Goal: Information Seeking & Learning: Learn about a topic

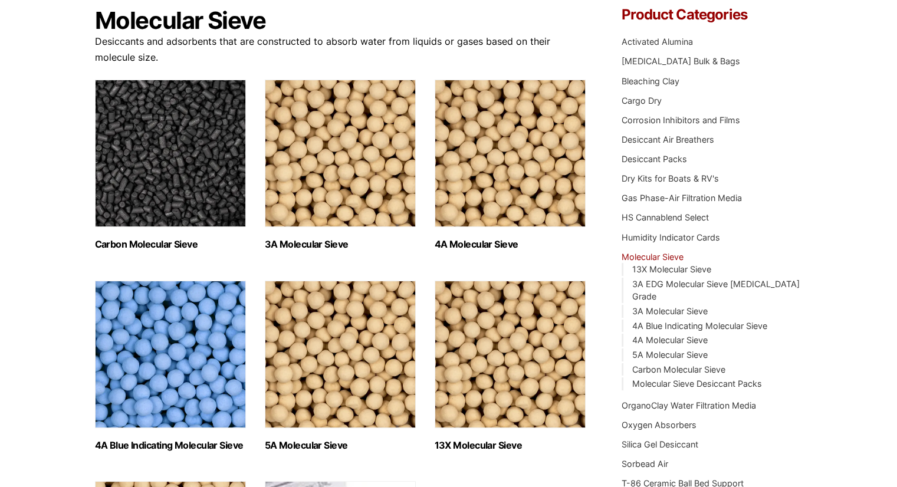
scroll to position [177, 0]
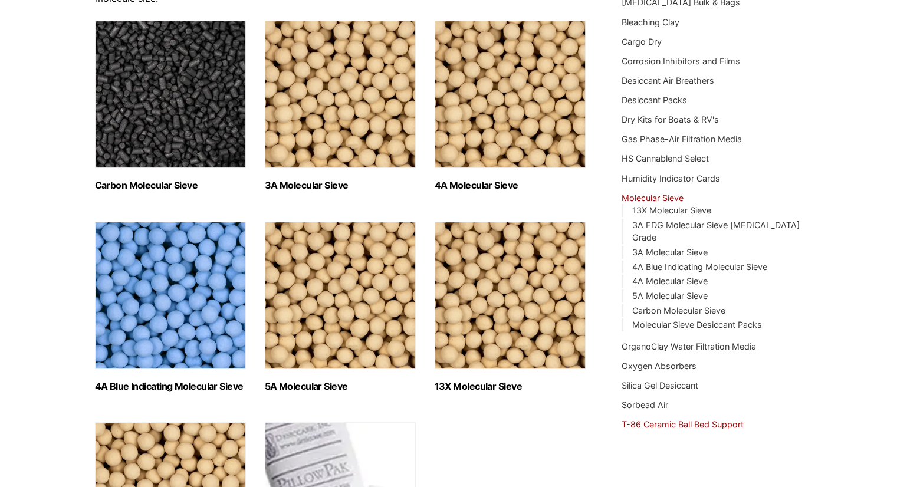
click at [687, 419] on link "T-86 Ceramic Ball Bed Support" at bounding box center [682, 424] width 122 height 10
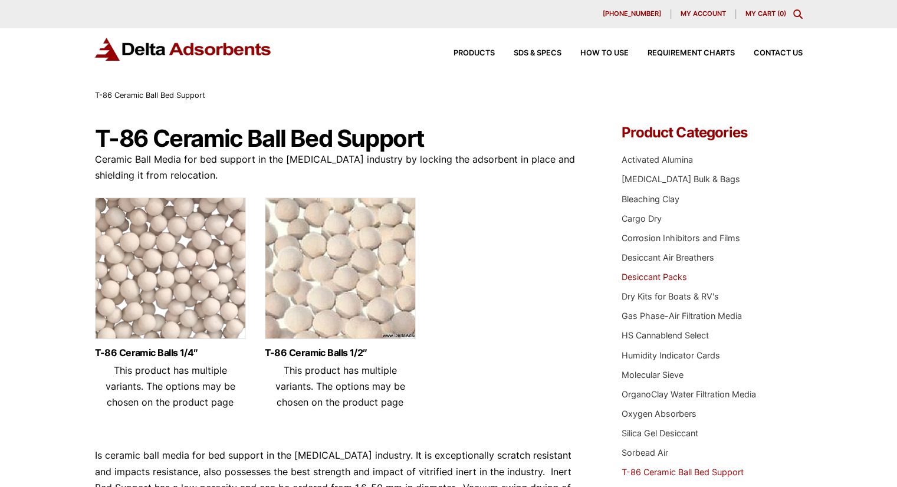
click at [657, 279] on link "Desiccant Packs" at bounding box center [653, 277] width 65 height 10
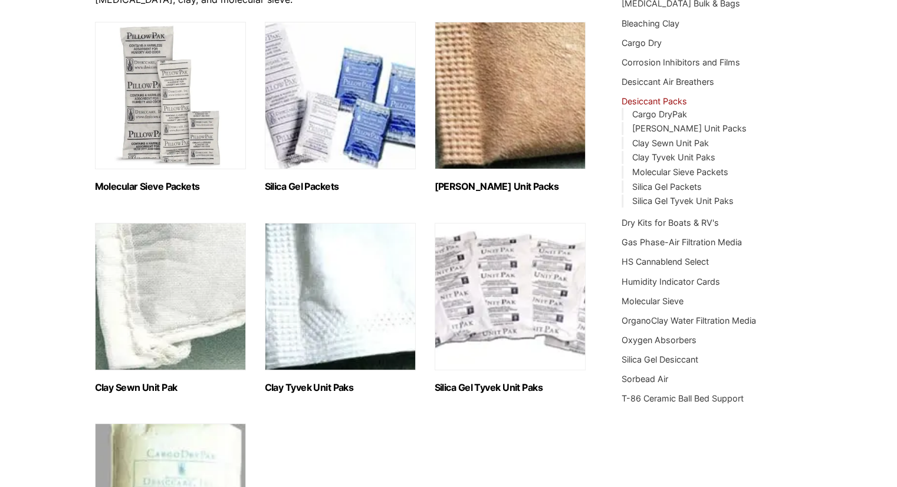
scroll to position [177, 0]
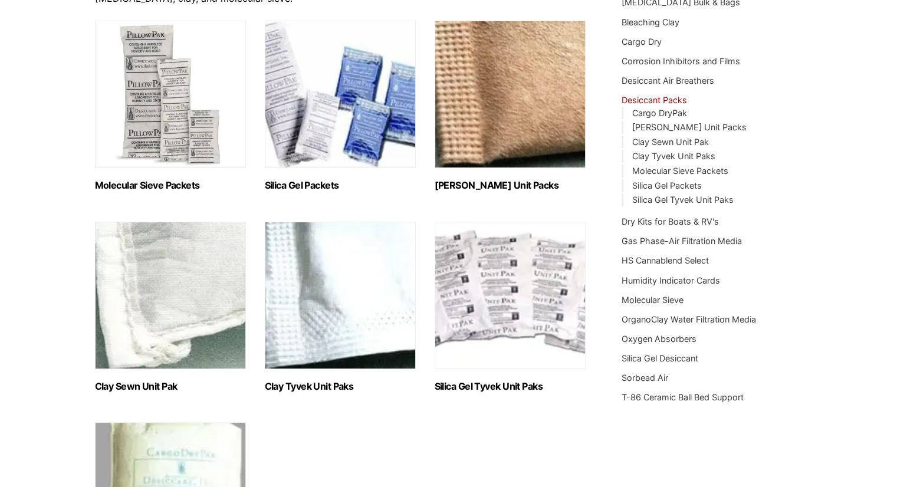
click at [182, 144] on img "Visit product category Molecular Sieve Packets" at bounding box center [170, 94] width 151 height 147
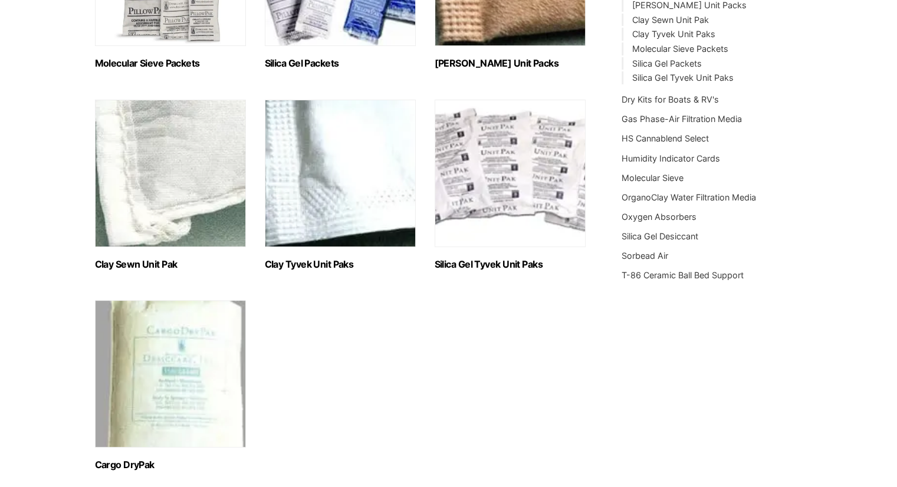
scroll to position [236, 0]
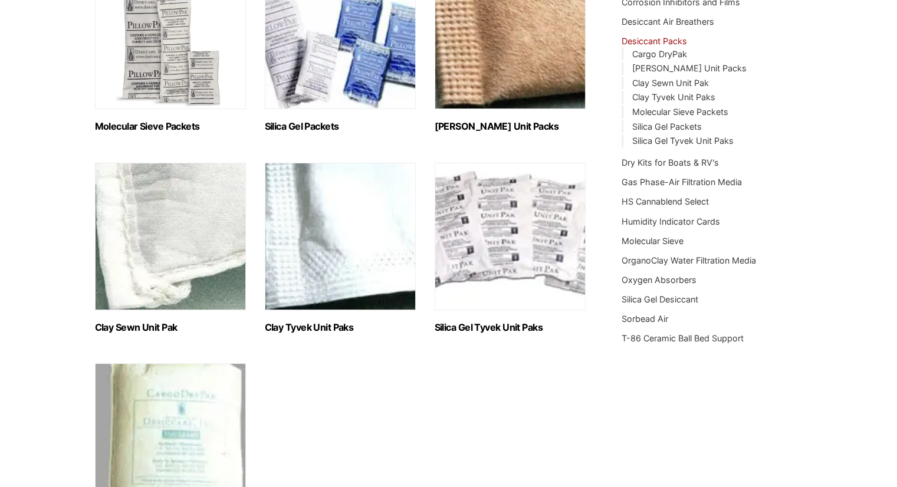
click at [162, 75] on img "Visit product category Molecular Sieve Packets" at bounding box center [170, 35] width 151 height 147
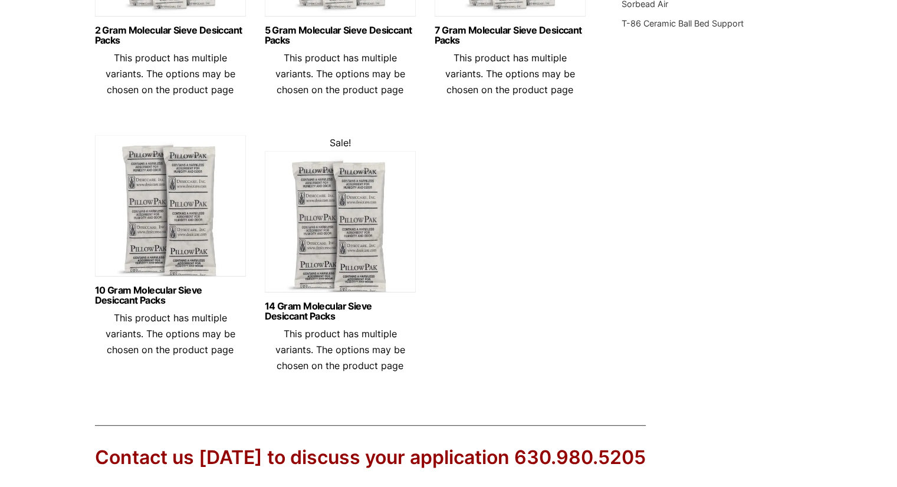
scroll to position [531, 0]
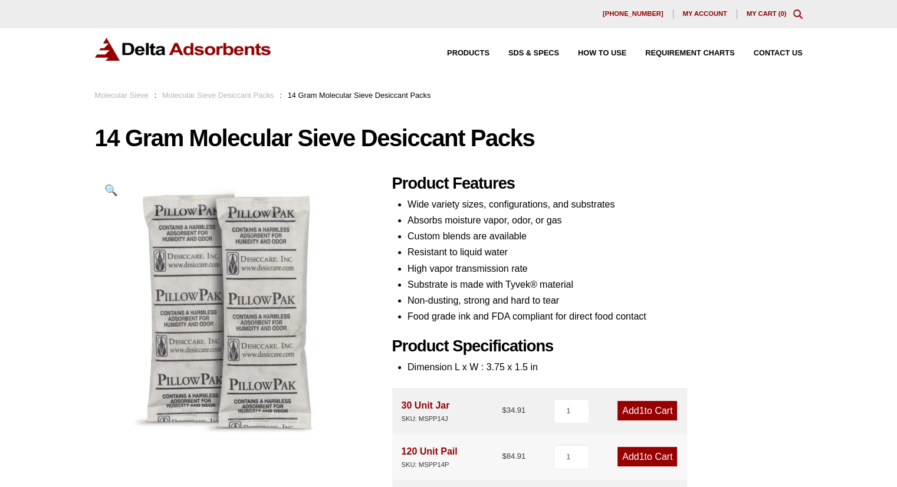
scroll to position [59, 0]
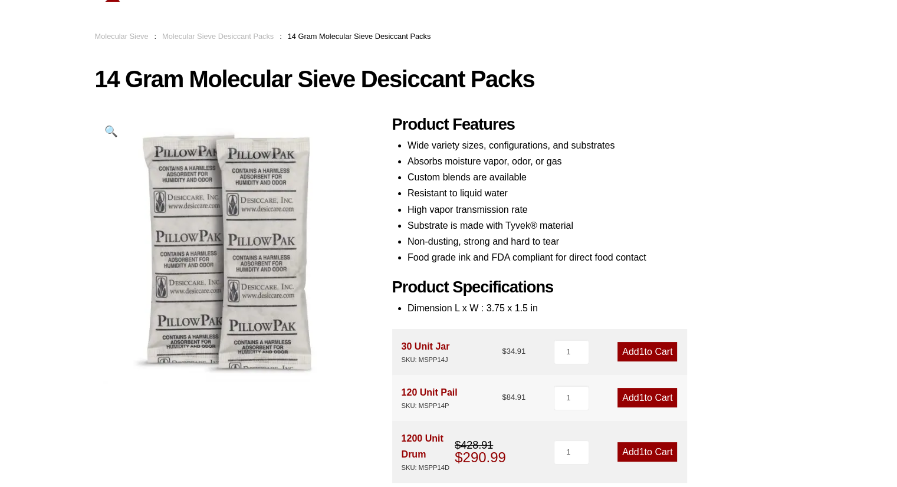
click at [463, 203] on li "High vapor transmission rate" at bounding box center [604, 210] width 395 height 16
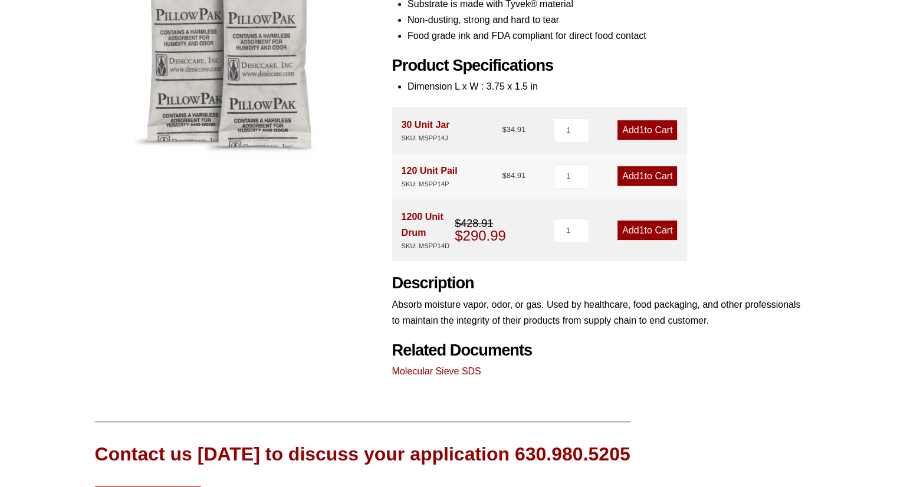
scroll to position [163, 0]
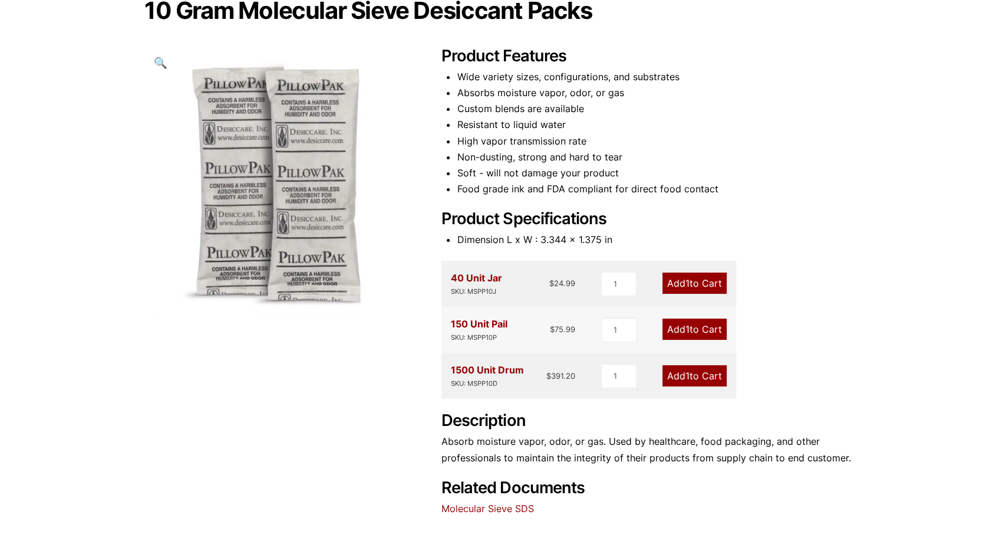
scroll to position [104, 0]
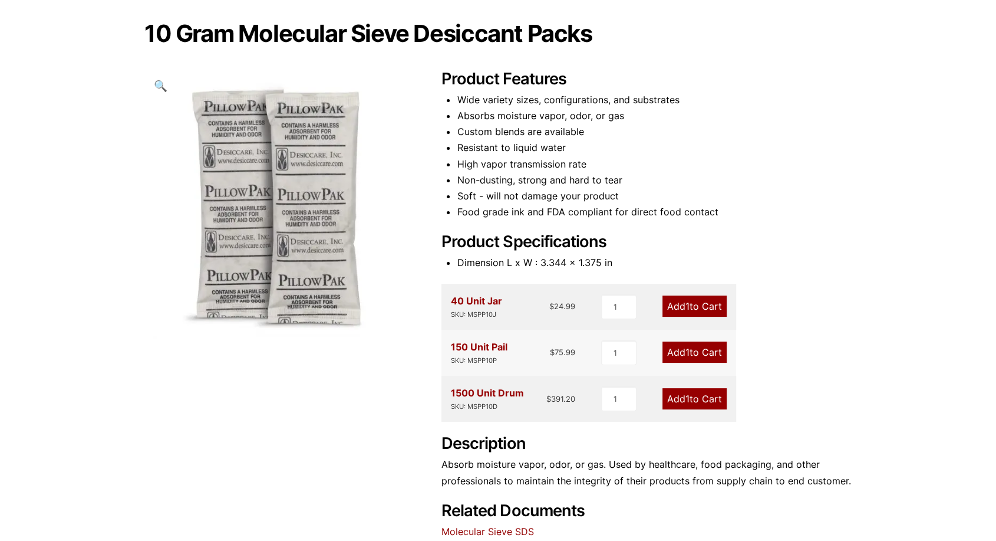
click at [457, 124] on li "Custom blends are available" at bounding box center [654, 132] width 395 height 16
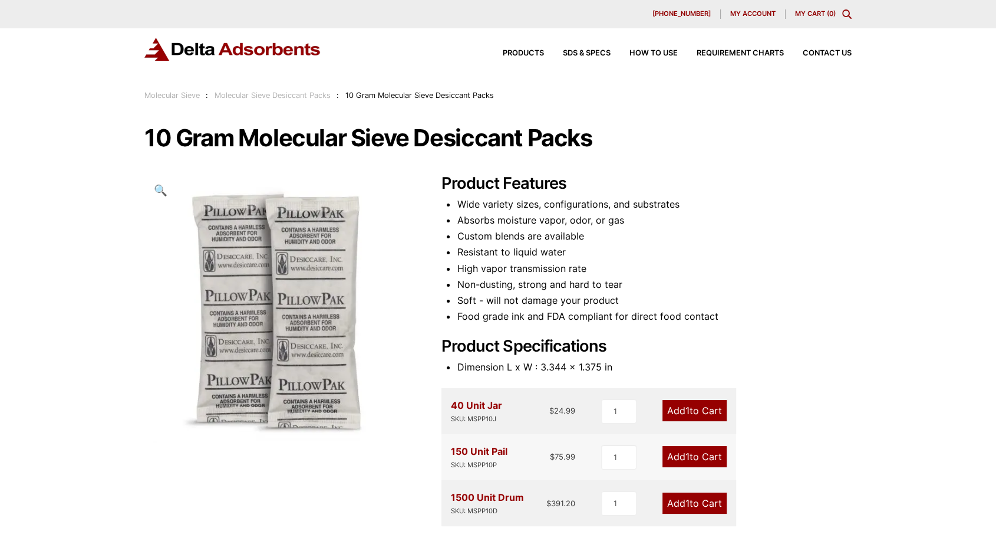
scroll to position [0, 0]
